Goal: Transaction & Acquisition: Purchase product/service

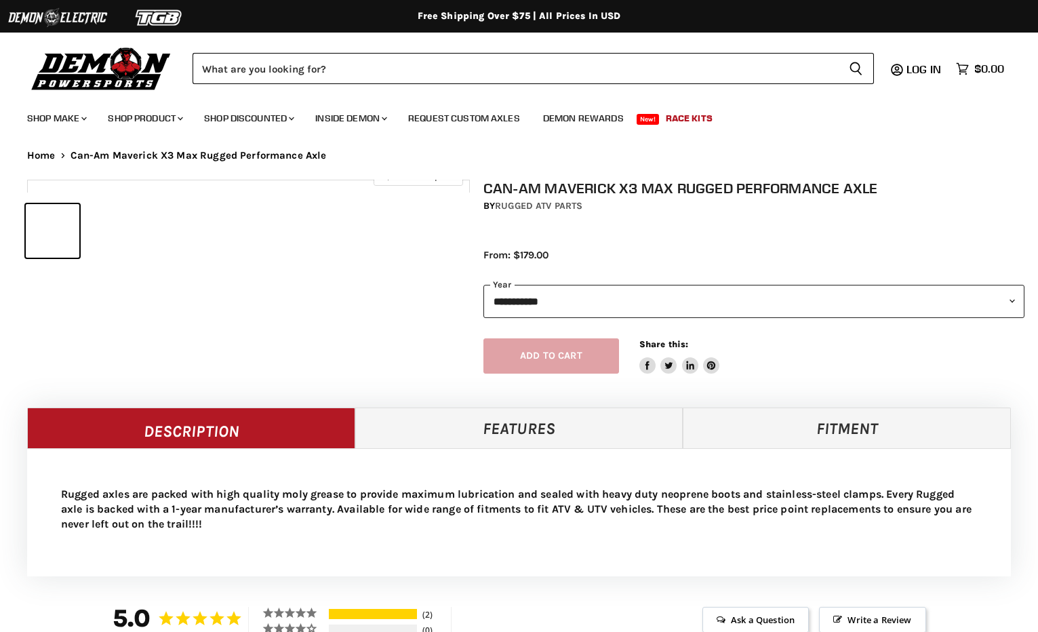
select select "******"
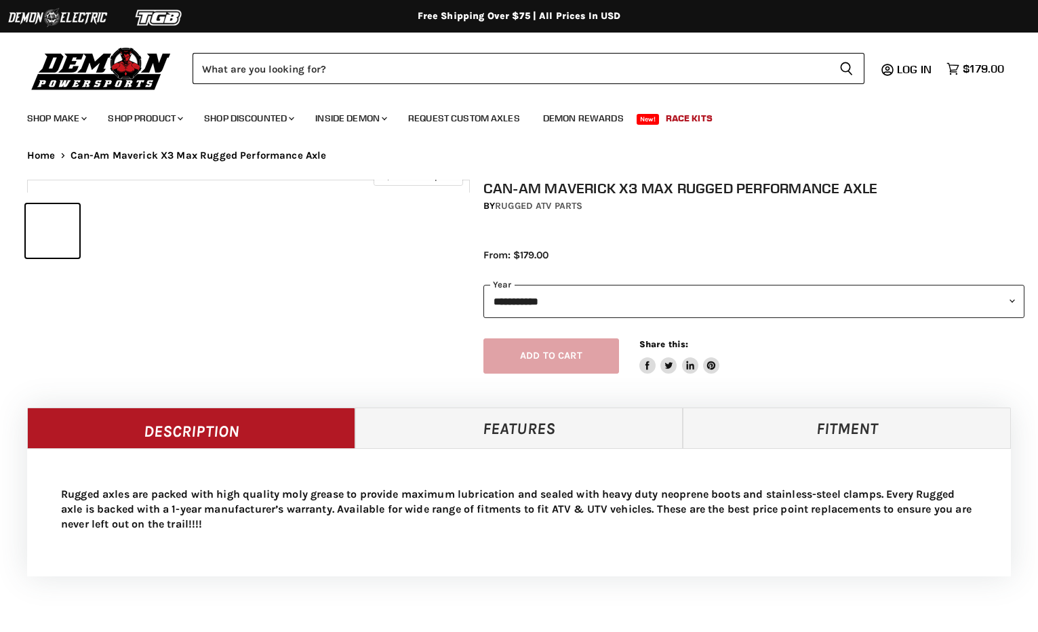
select select "******"
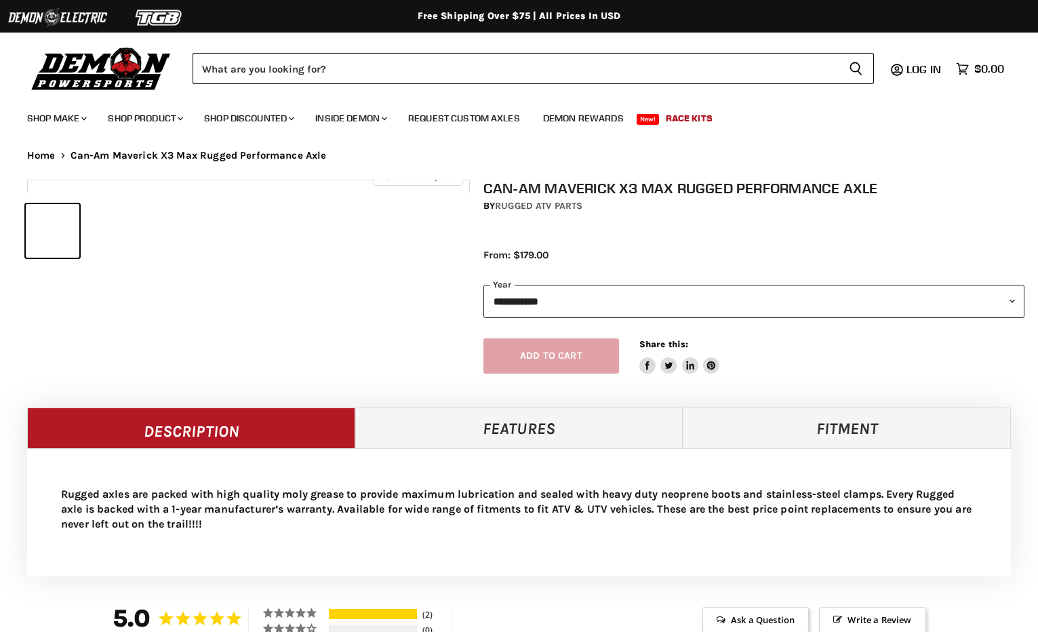
select select "******"
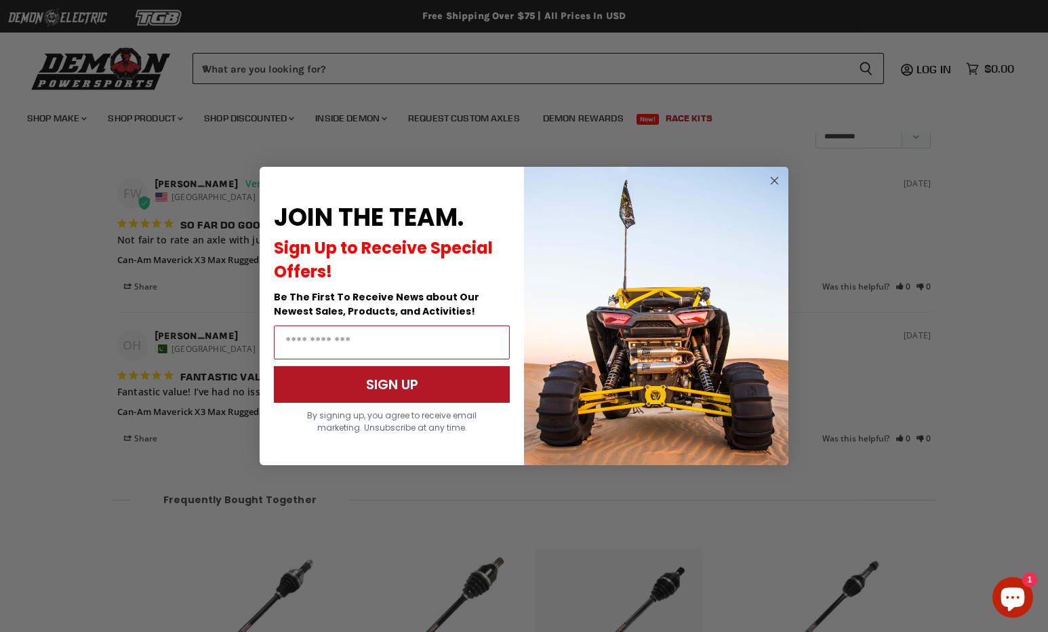
scroll to position [1232, 0]
